Goal: Book appointment/travel/reservation

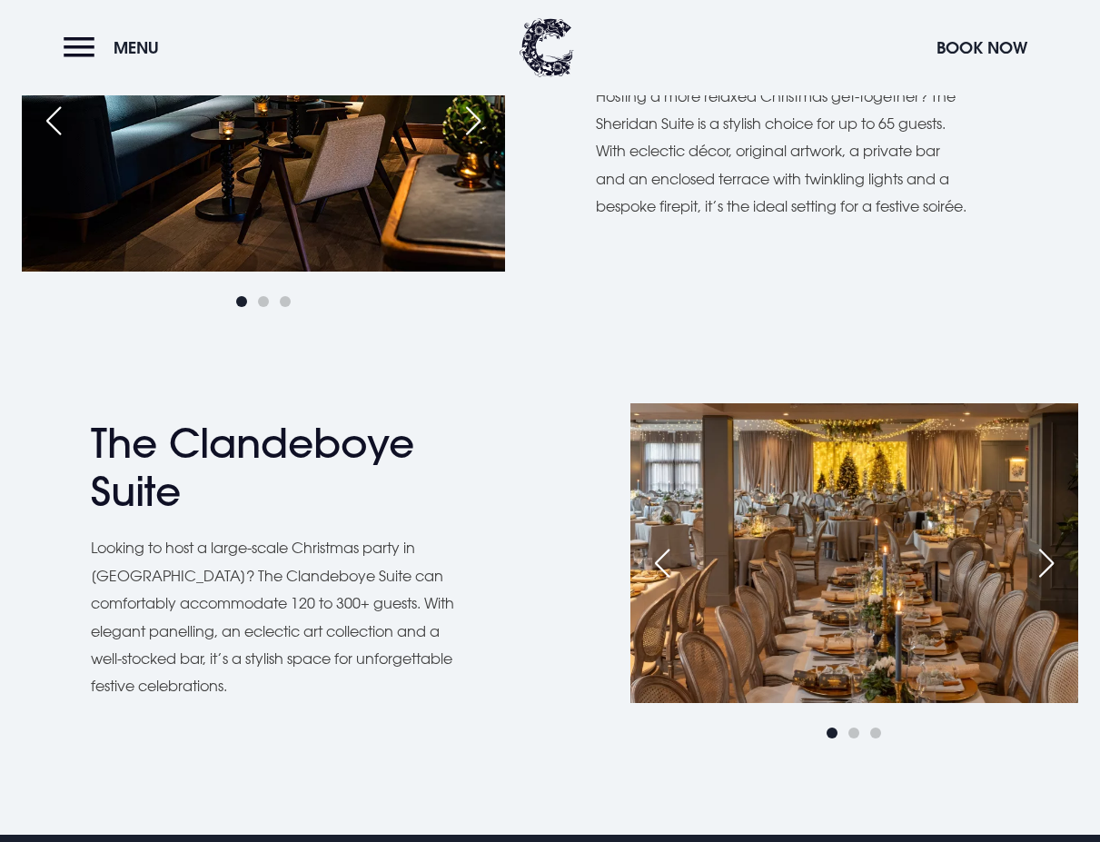
scroll to position [2361, 0]
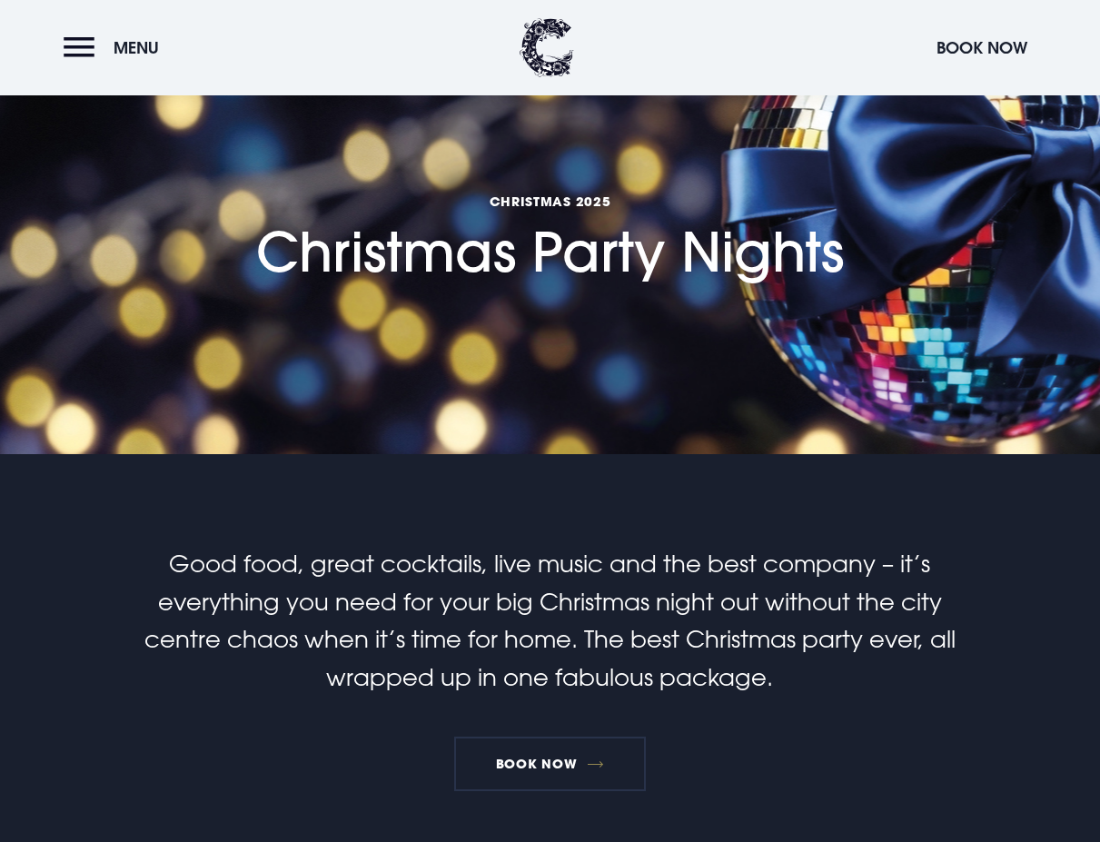
scroll to position [182, 0]
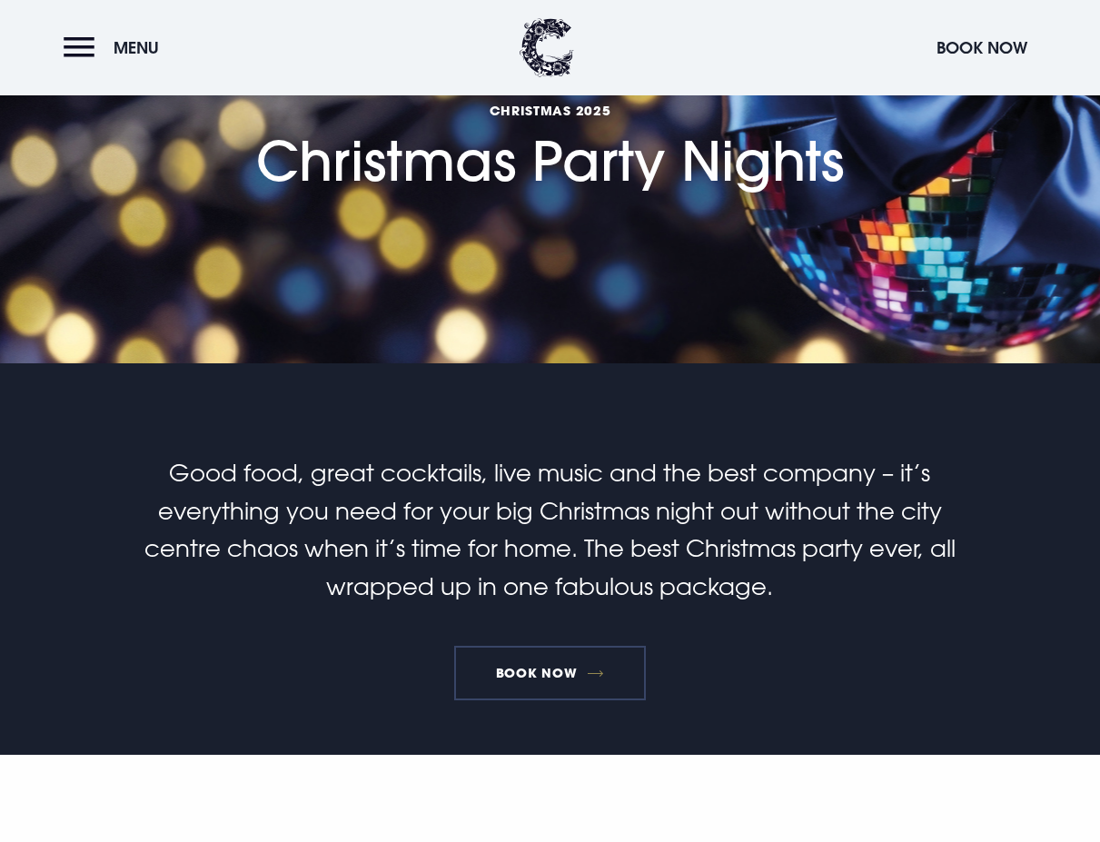
click at [575, 662] on link "Book Now" at bounding box center [549, 673] width 191 height 54
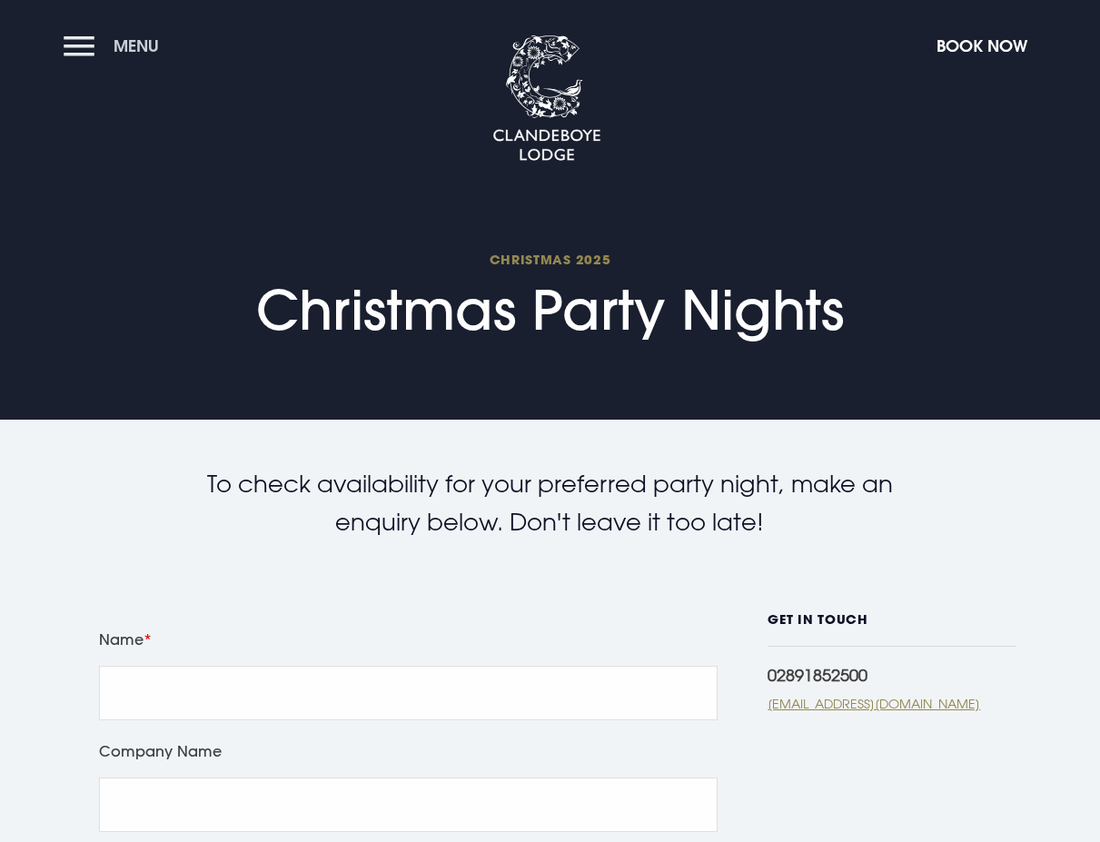
click at [130, 50] on span "Menu" at bounding box center [135, 45] width 45 height 21
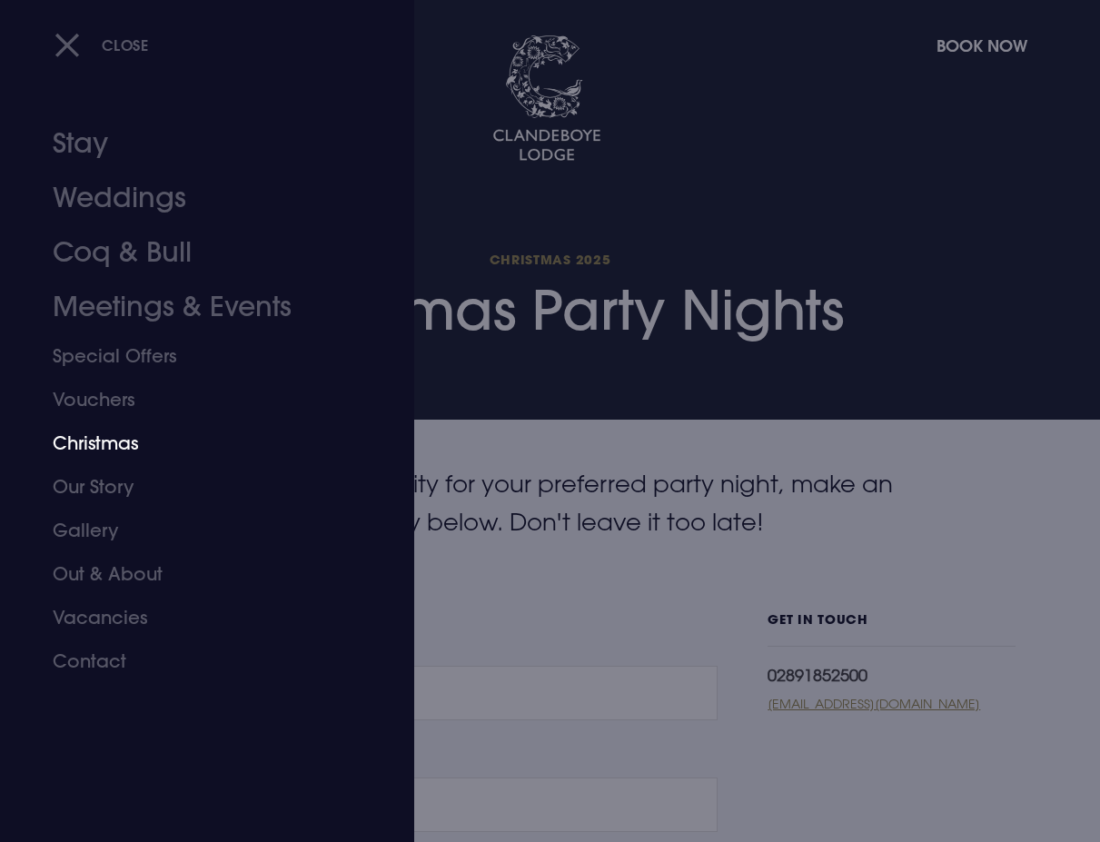
click at [94, 451] on link "Christmas" at bounding box center [195, 443] width 284 height 44
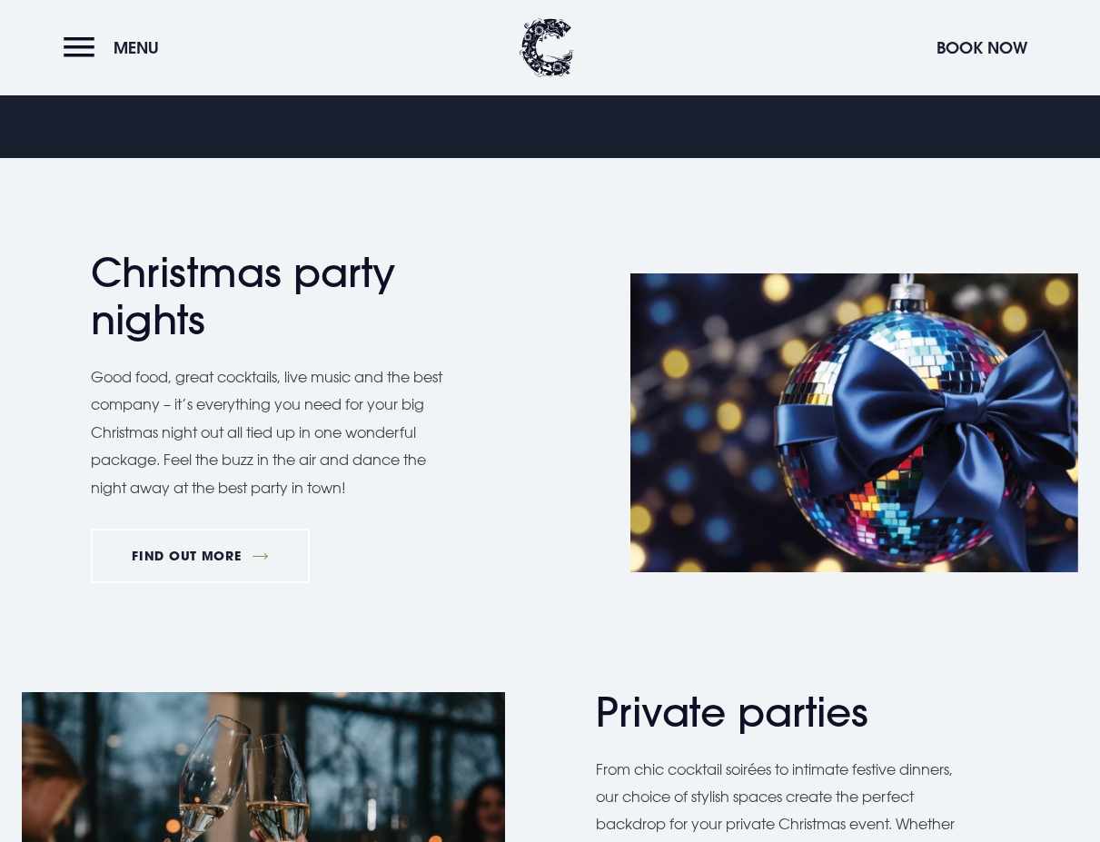
scroll to position [999, 0]
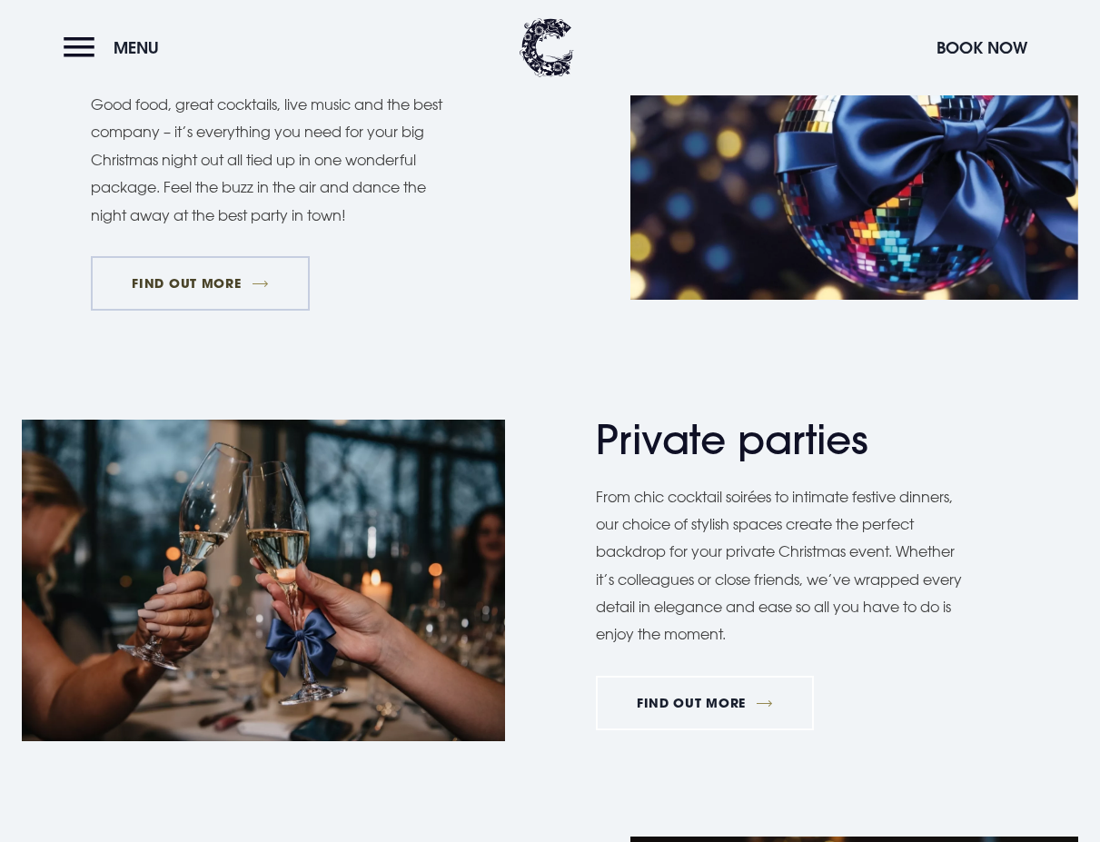
click at [195, 297] on link "FIND OUT MORE" at bounding box center [200, 283] width 219 height 54
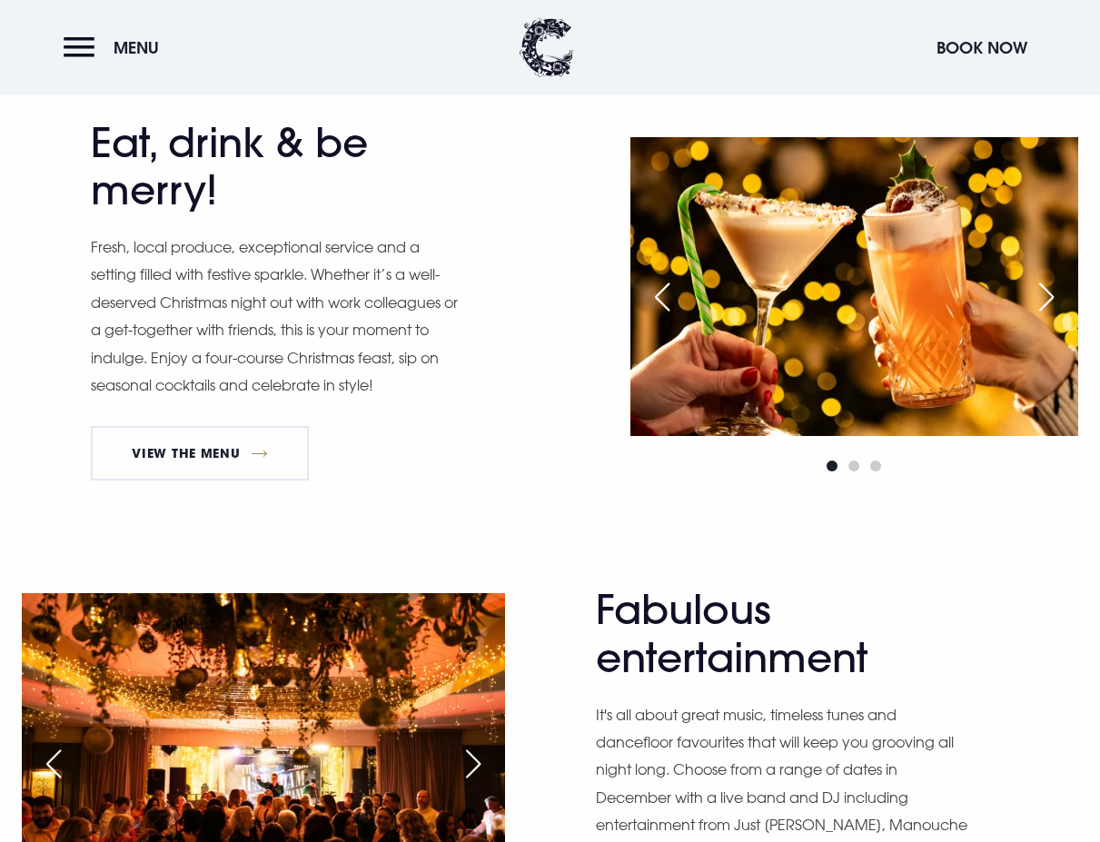
scroll to position [817, 0]
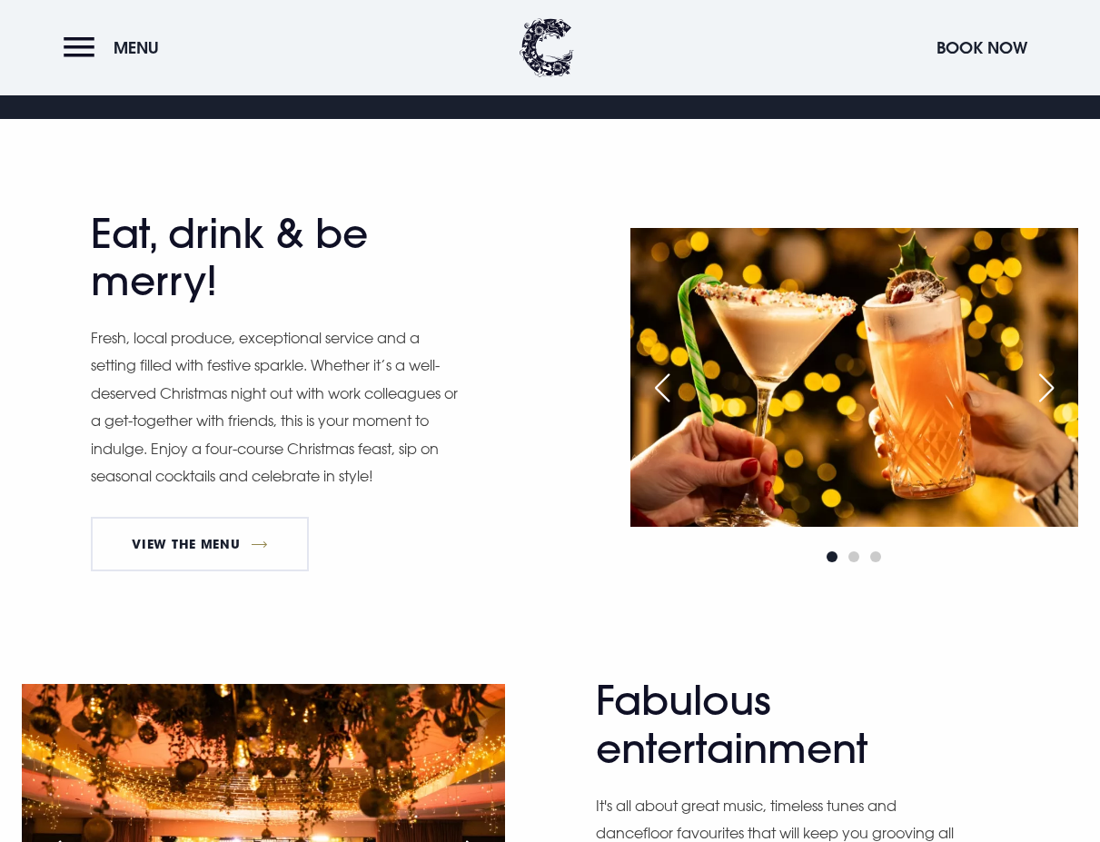
click at [222, 443] on p "Fresh, local produce, exceptional service and a setting filled with festive spa…" at bounding box center [277, 406] width 372 height 165
click at [305, 533] on link "View The Menu" at bounding box center [200, 544] width 218 height 54
